Goal: Task Accomplishment & Management: Manage account settings

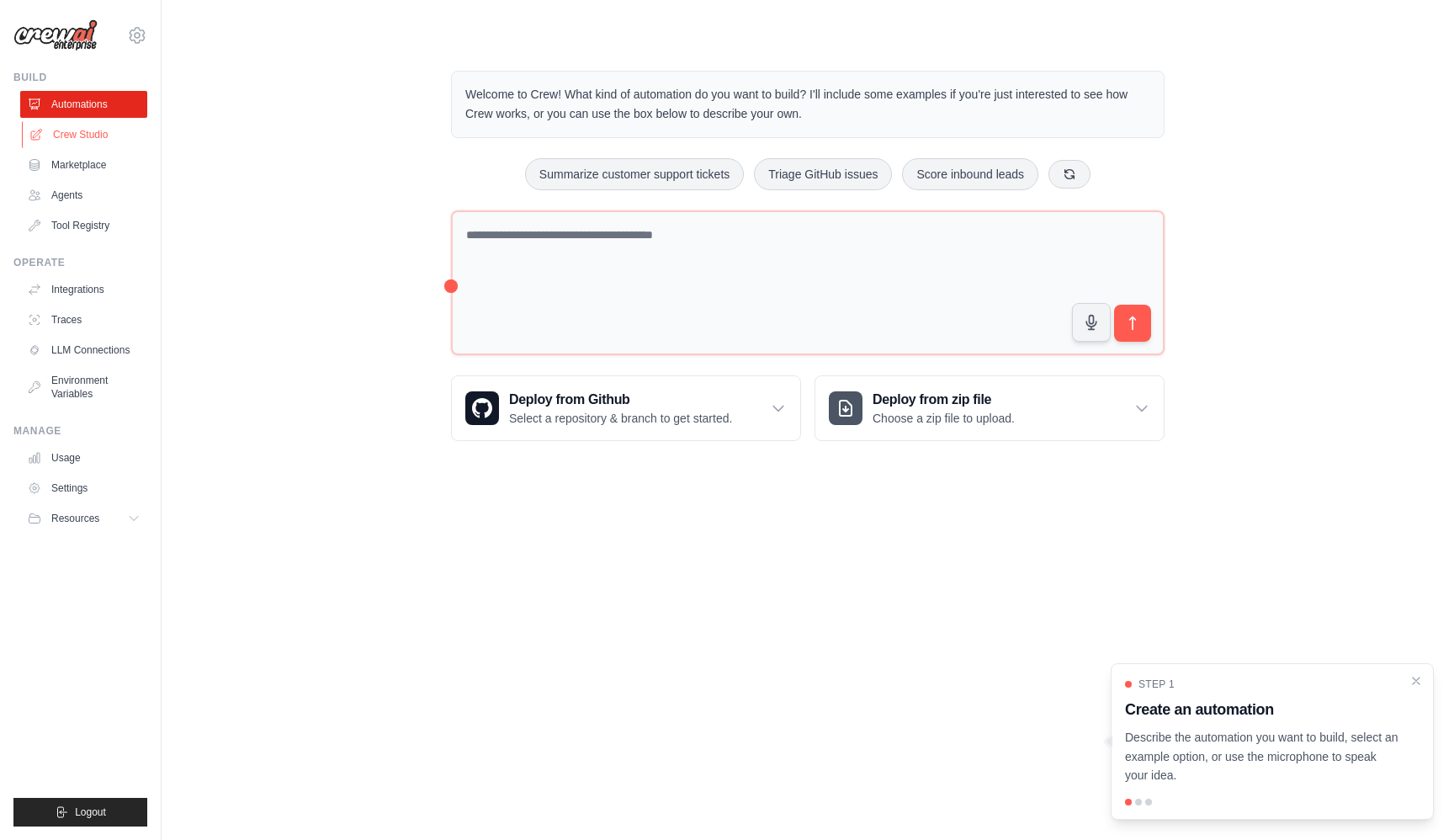
click at [97, 137] on link "Crew Studio" at bounding box center [85, 134] width 127 height 27
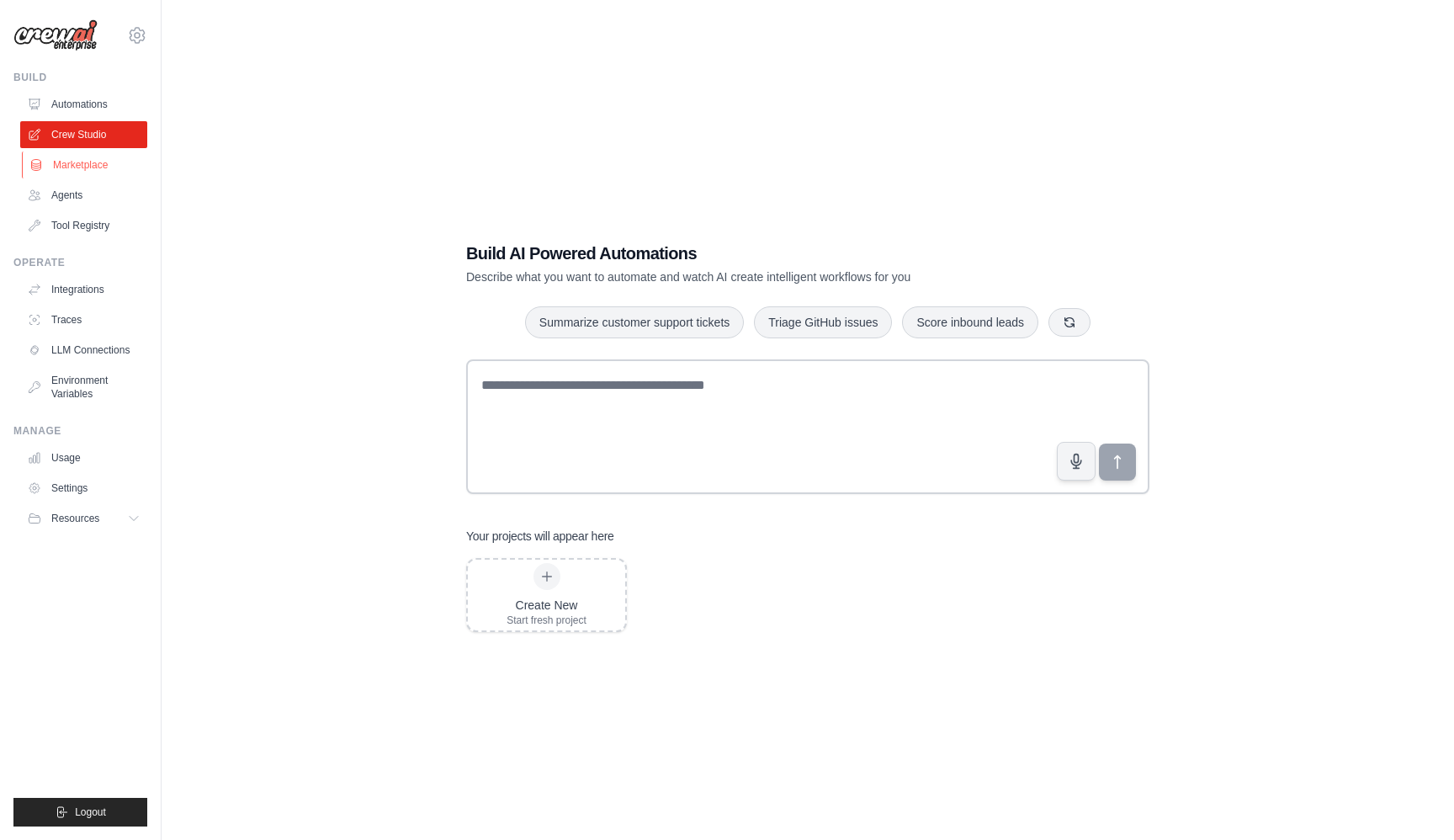
click at [92, 159] on link "Marketplace" at bounding box center [85, 164] width 127 height 27
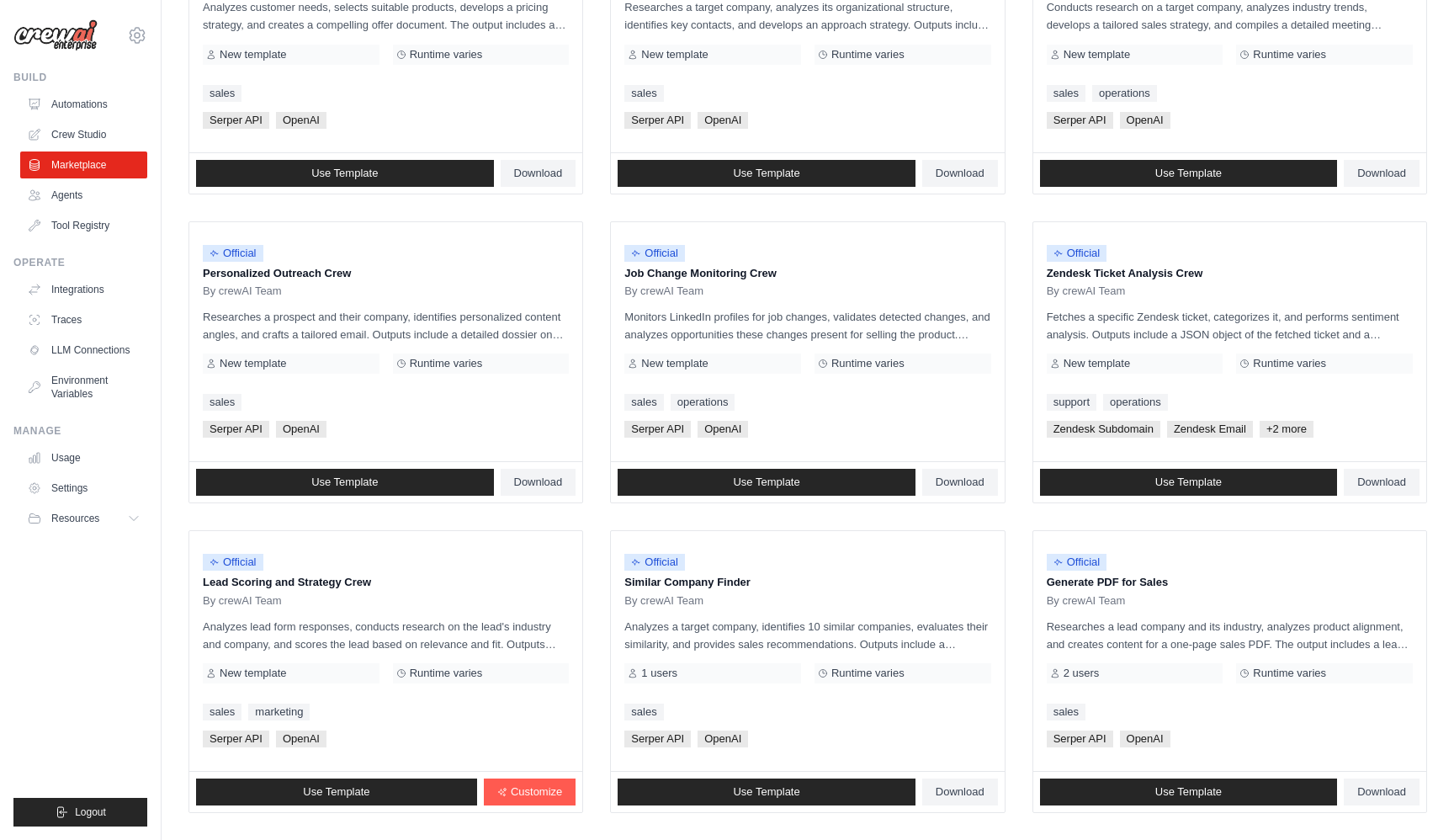
scroll to position [720, 0]
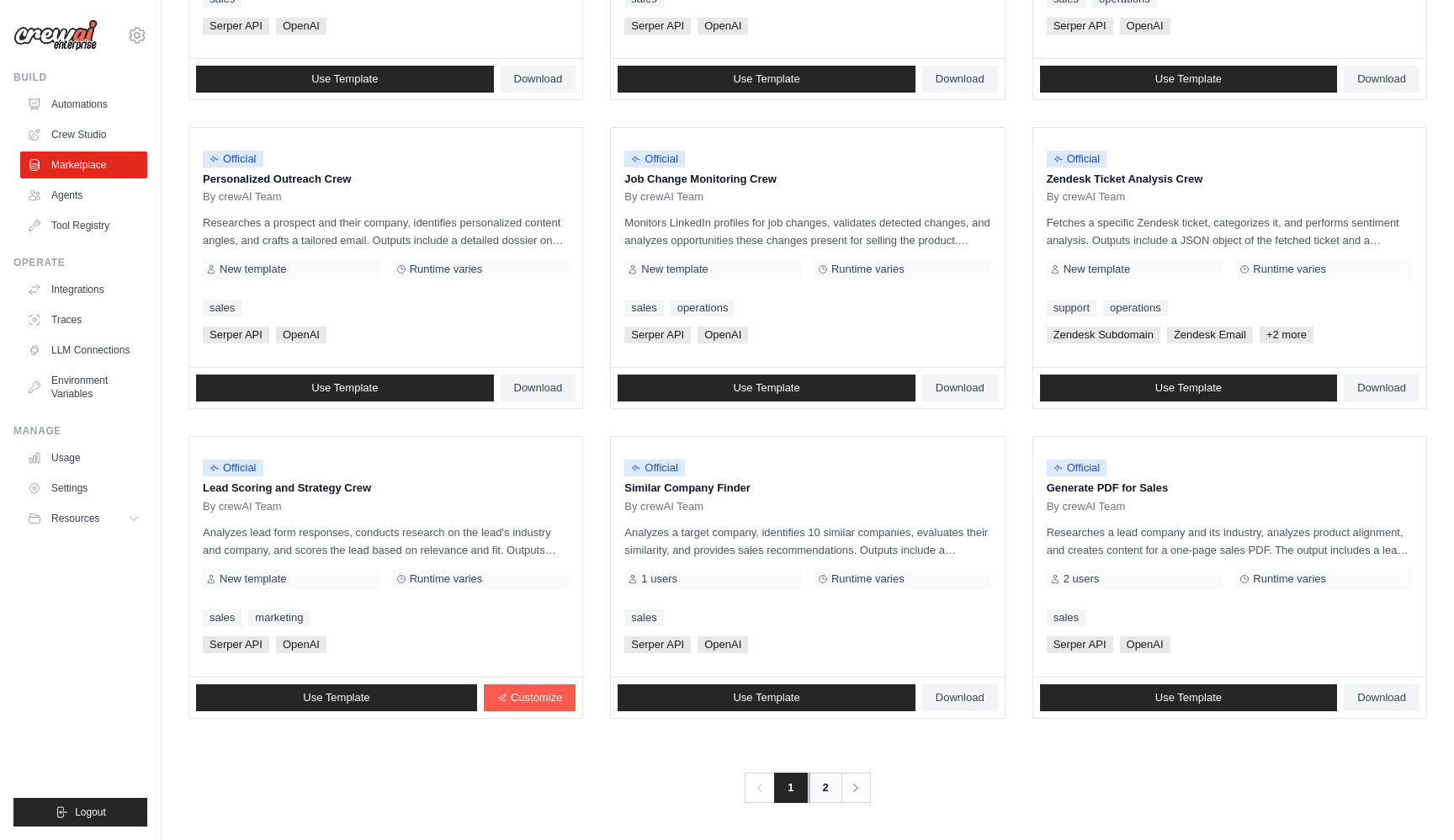
click at [826, 793] on link "2" at bounding box center [825, 787] width 34 height 30
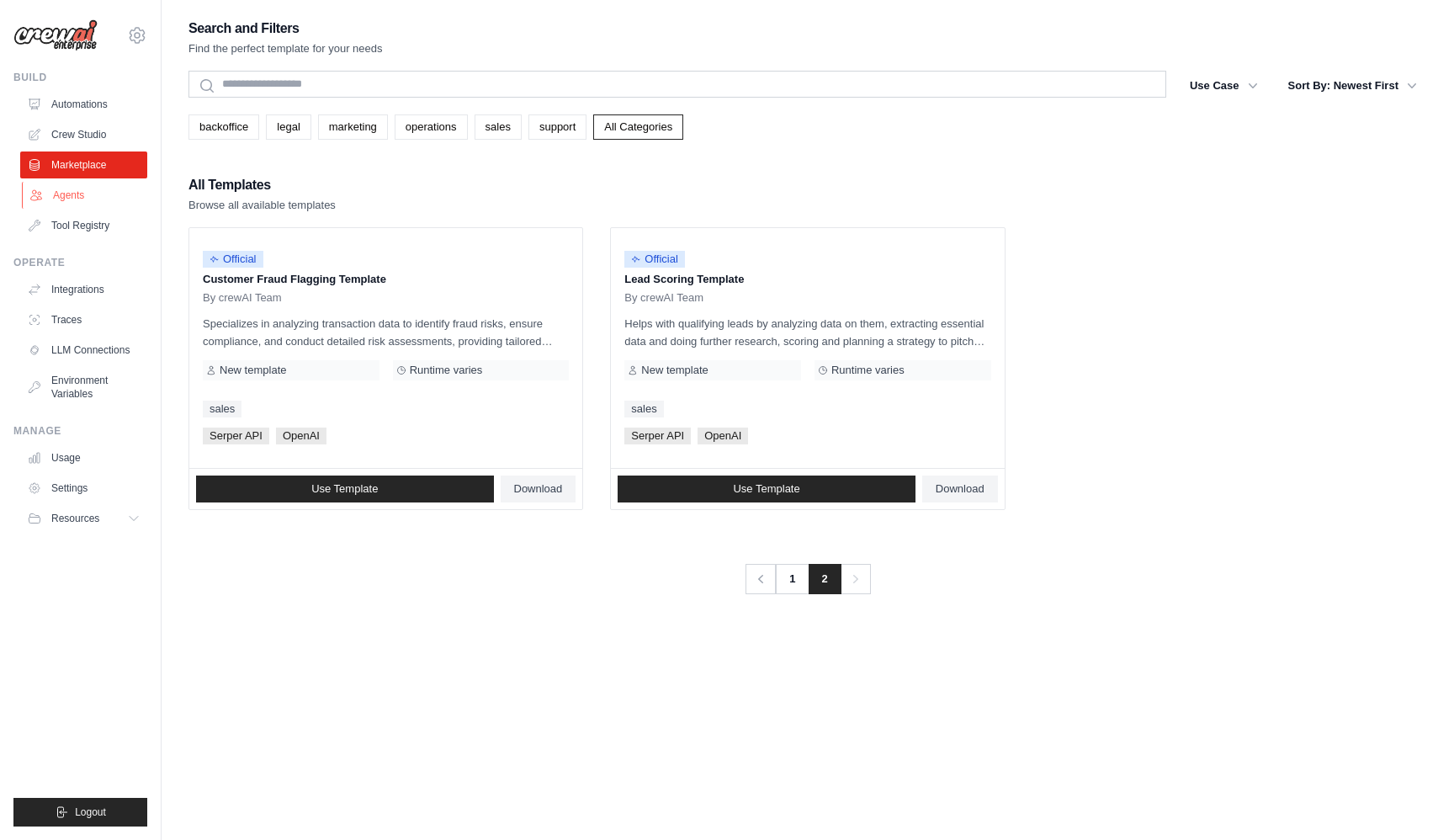
click at [50, 192] on link "Agents" at bounding box center [85, 195] width 127 height 27
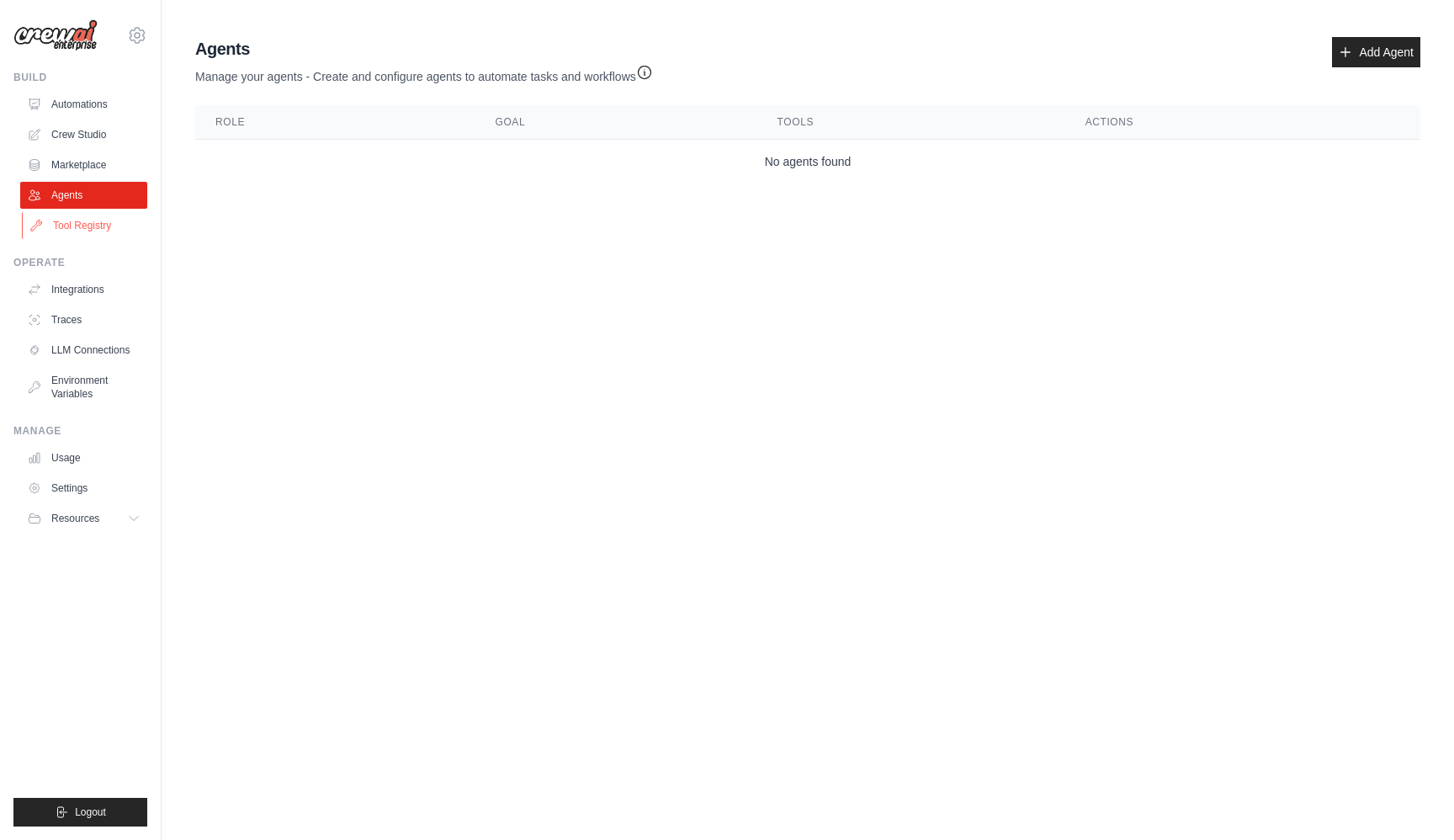
click at [79, 216] on link "Tool Registry" at bounding box center [85, 225] width 127 height 27
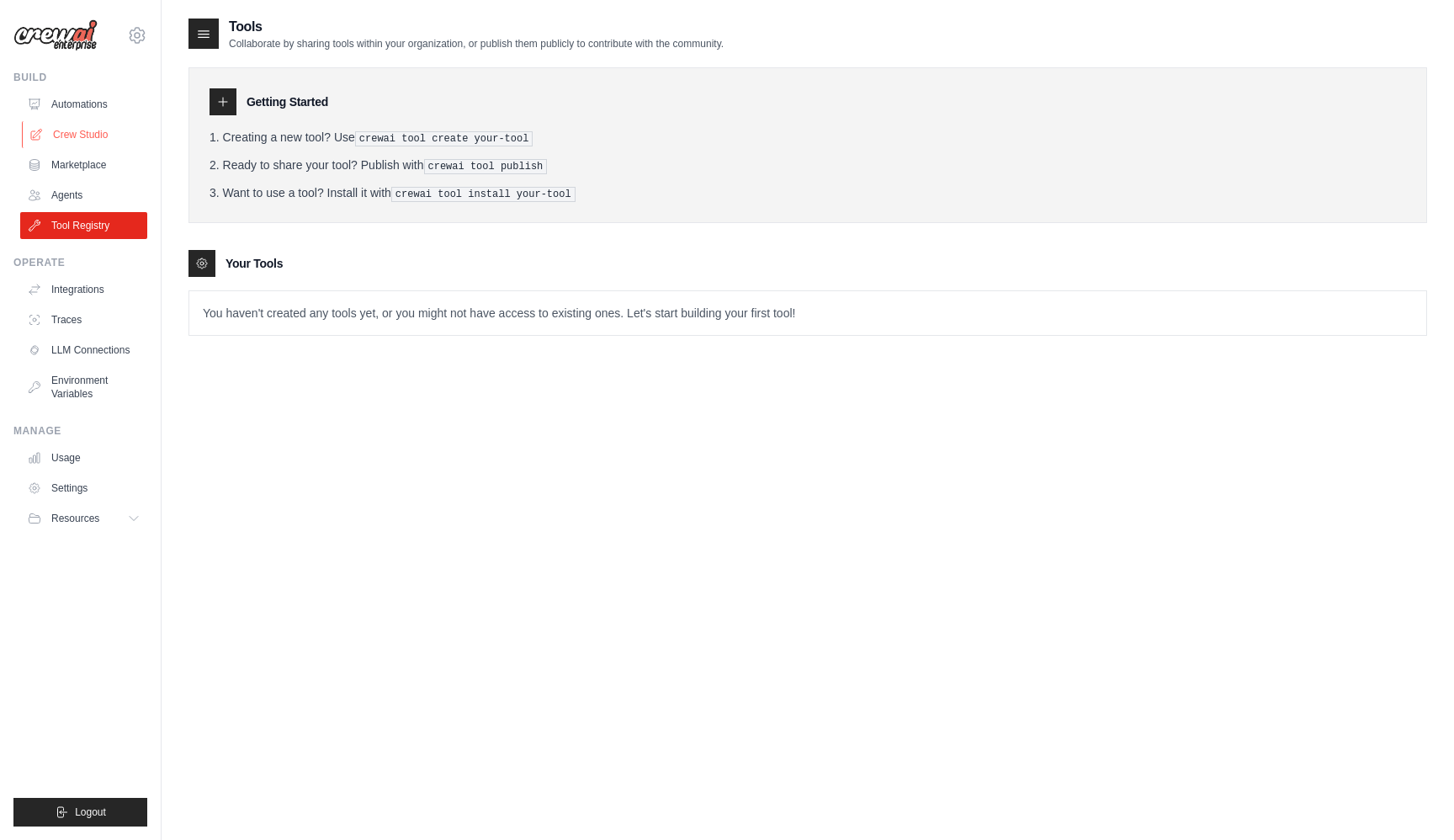
click at [118, 138] on link "Crew Studio" at bounding box center [85, 134] width 127 height 27
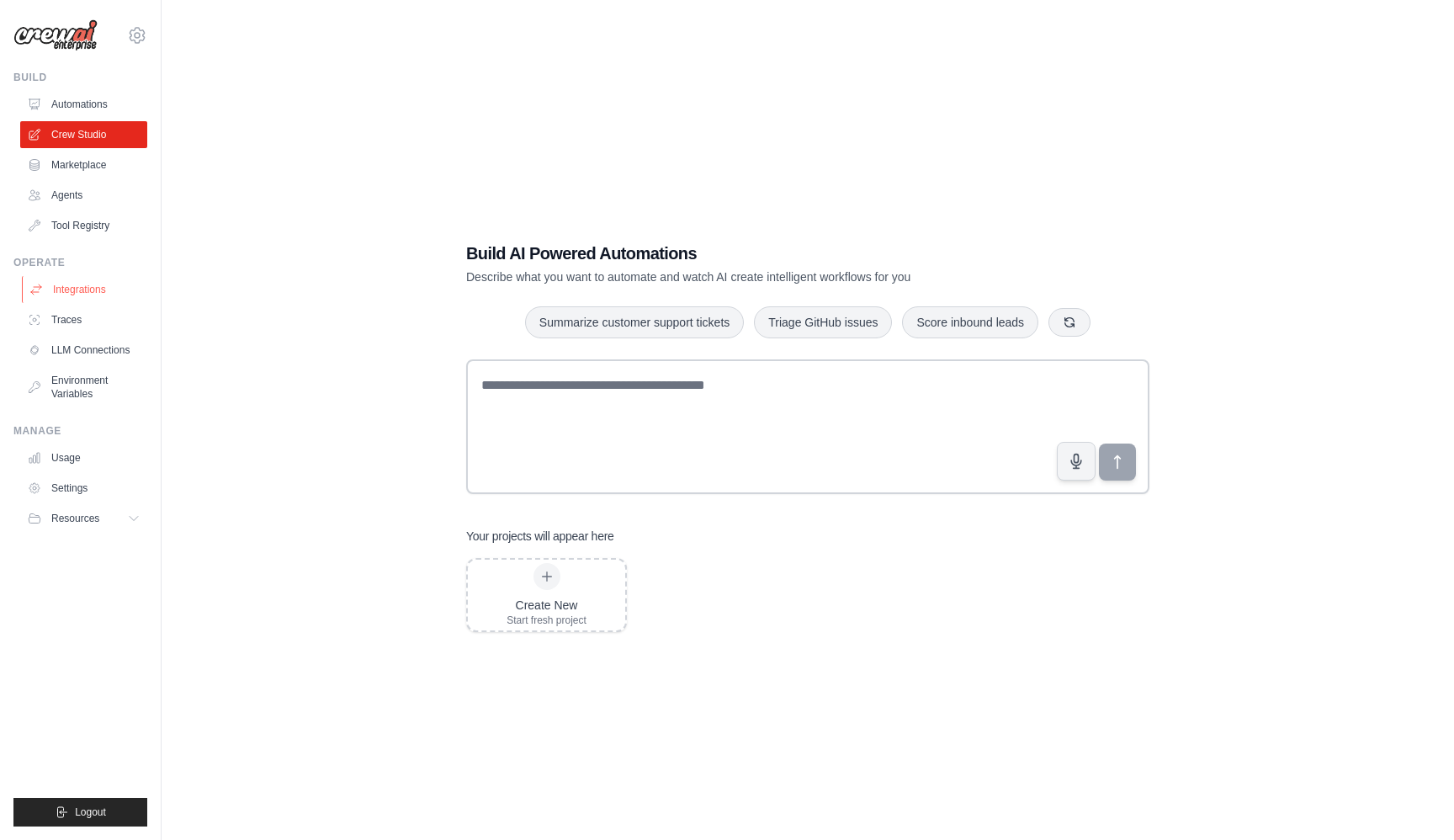
click at [88, 277] on link "Integrations" at bounding box center [85, 289] width 127 height 27
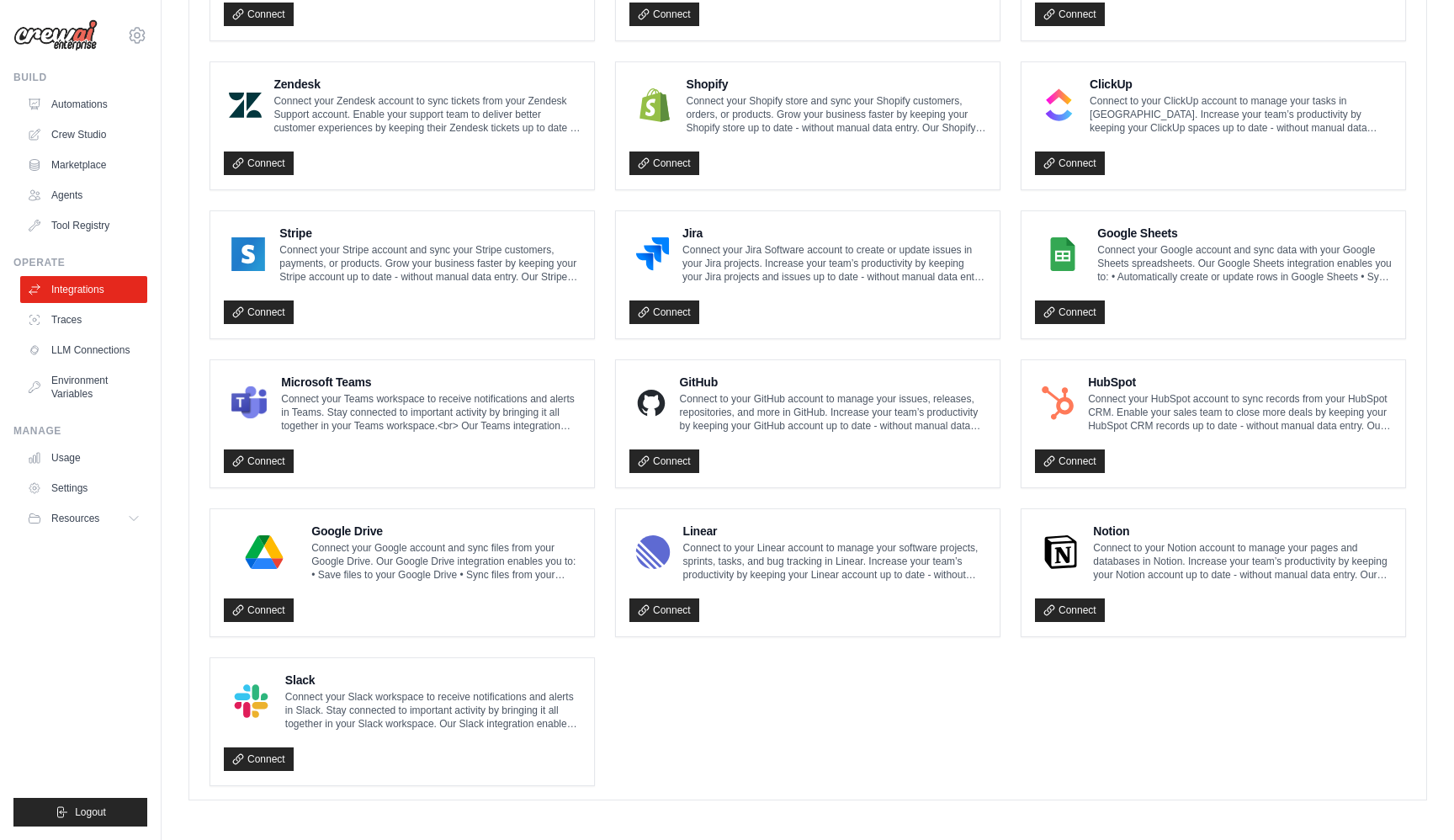
scroll to position [737, 0]
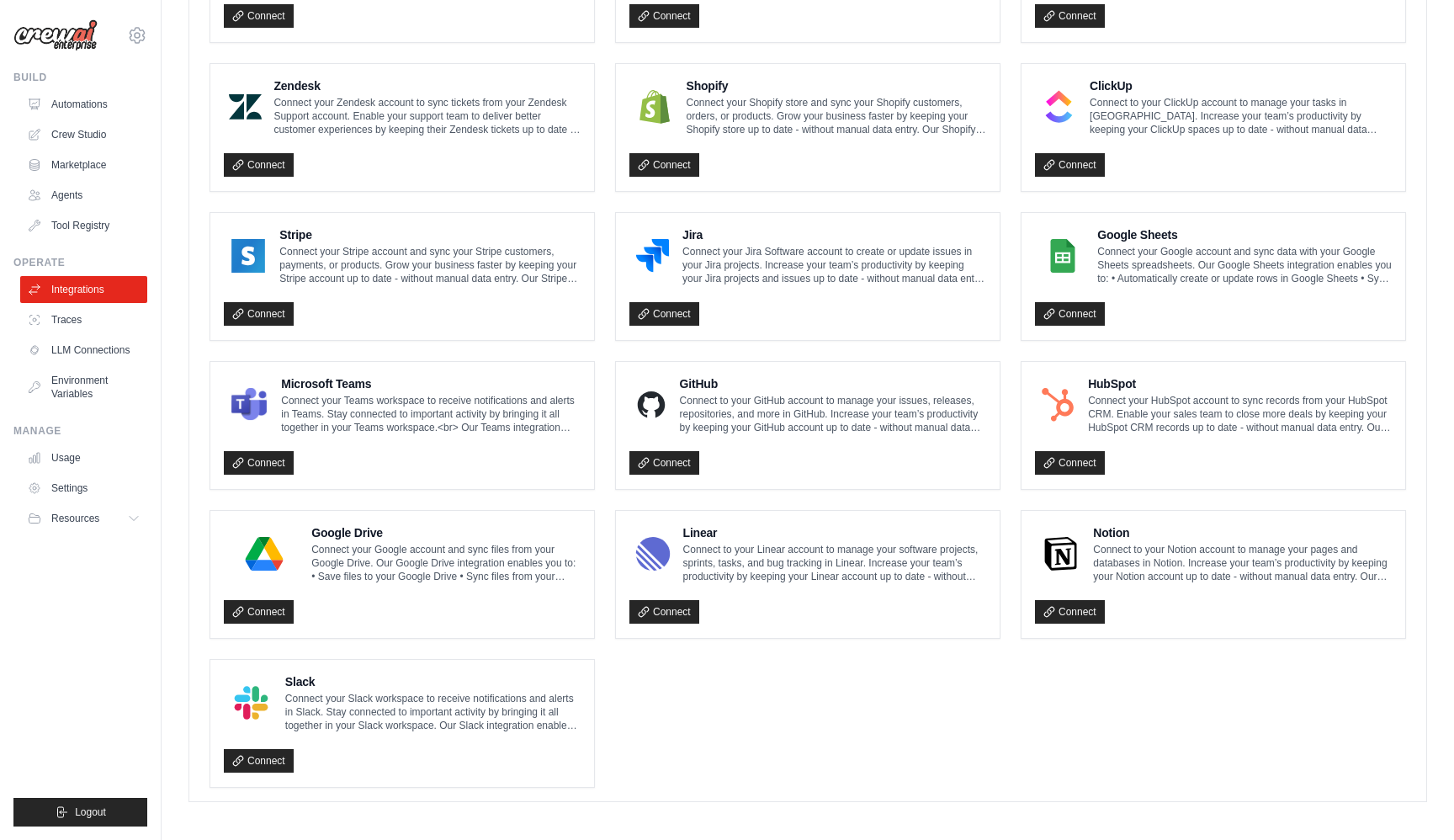
click at [68, 471] on ul "Usage Settings Resources Documentation Blog" at bounding box center [84, 488] width 127 height 88
click at [70, 454] on link "Usage" at bounding box center [85, 457] width 127 height 27
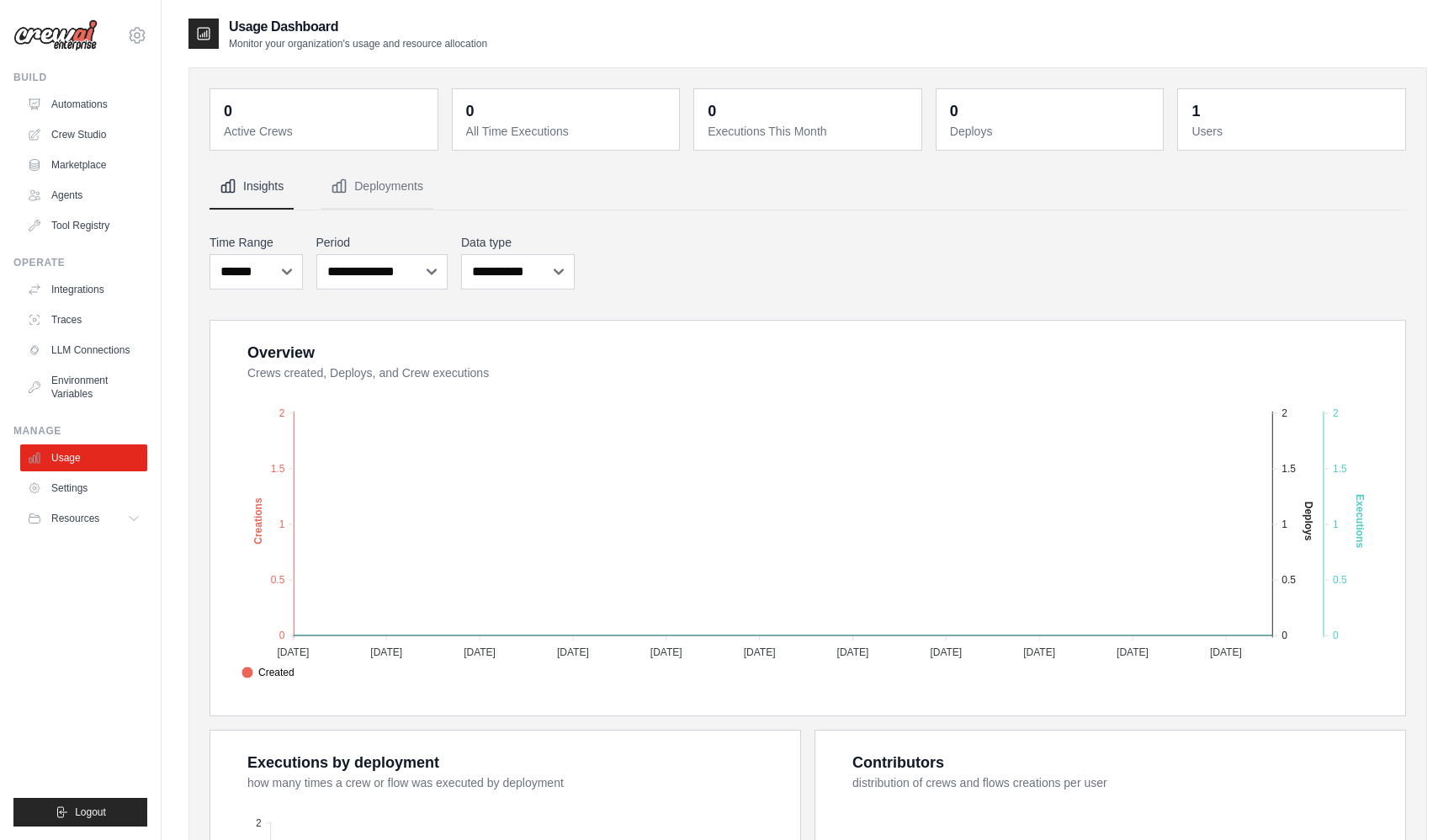
click at [70, 502] on ul "Usage Settings Resources Documentation Blog" at bounding box center [84, 488] width 127 height 88
click at [77, 513] on span "Resources" at bounding box center [76, 518] width 48 height 13
click at [99, 486] on link "Settings" at bounding box center [85, 488] width 127 height 27
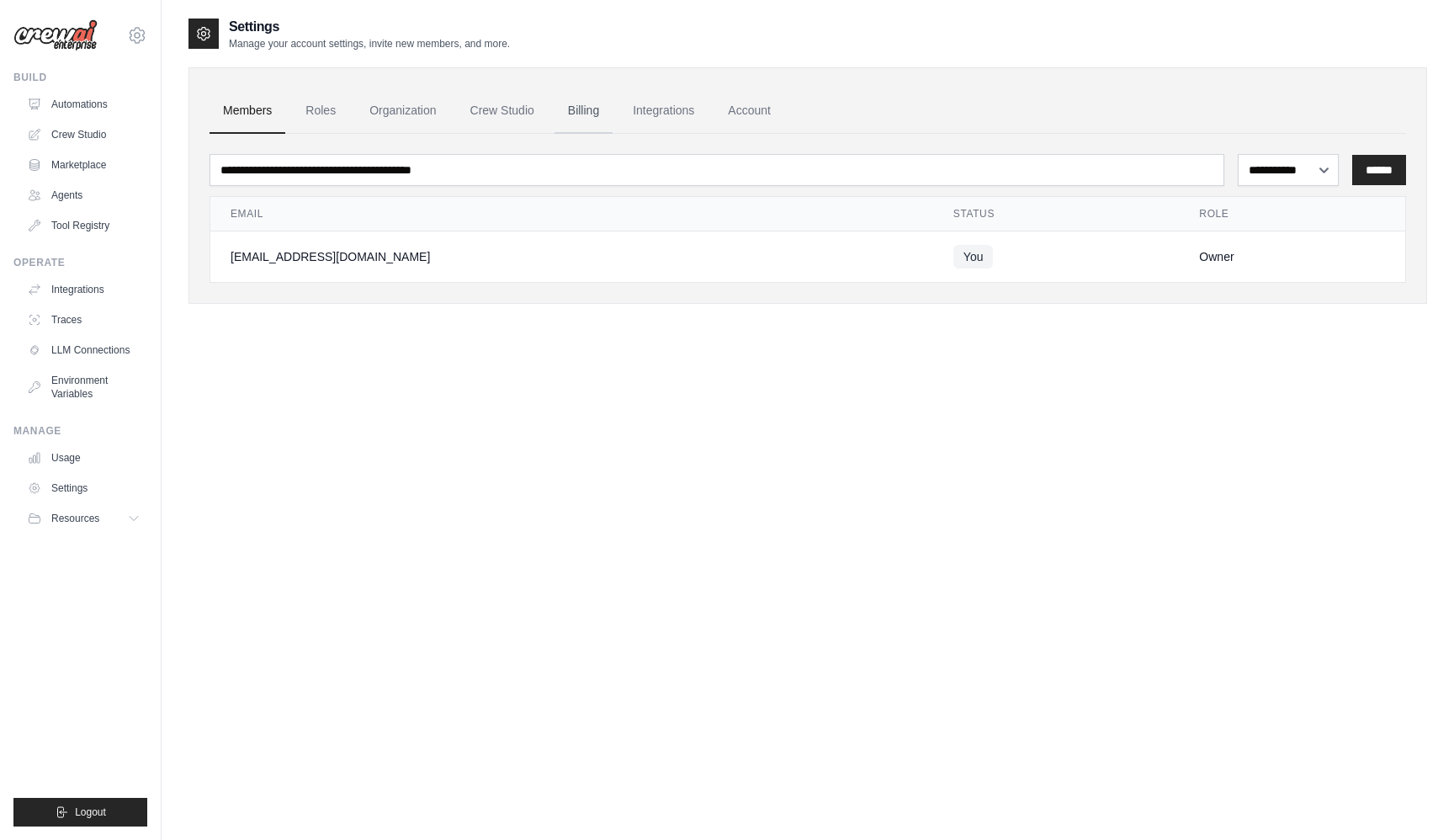
click at [582, 108] on link "Billing" at bounding box center [584, 111] width 58 height 46
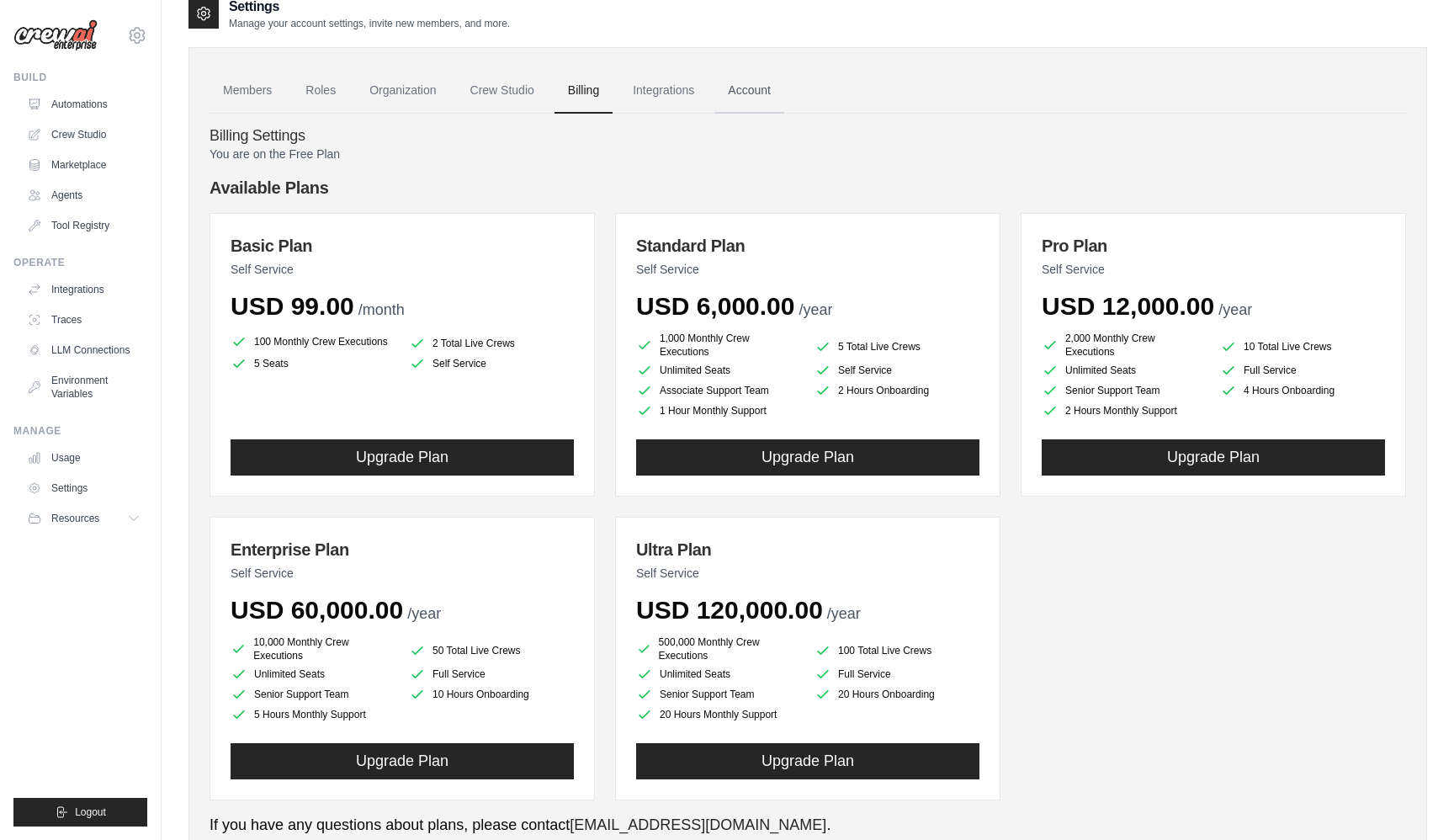
scroll to position [20, 0]
click at [654, 98] on link "Integrations" at bounding box center [663, 91] width 89 height 46
